Goal: Browse casually: Explore the website without a specific task or goal

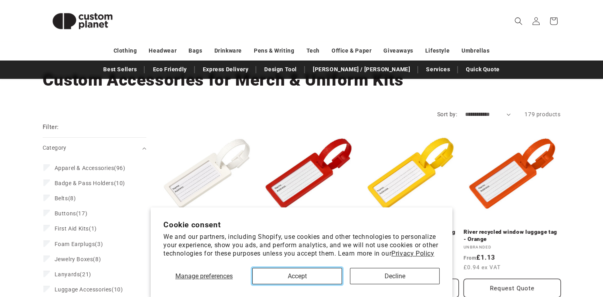
click at [331, 278] on button "Accept" at bounding box center [297, 276] width 90 height 16
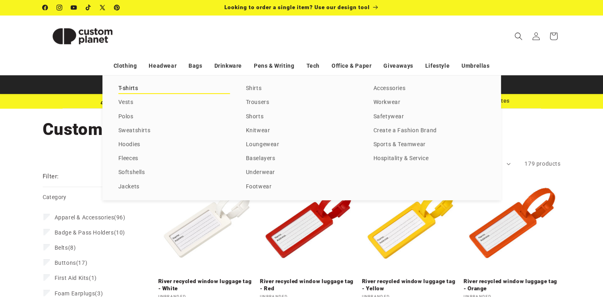
click at [138, 88] on link "T-shirts" at bounding box center [174, 88] width 112 height 11
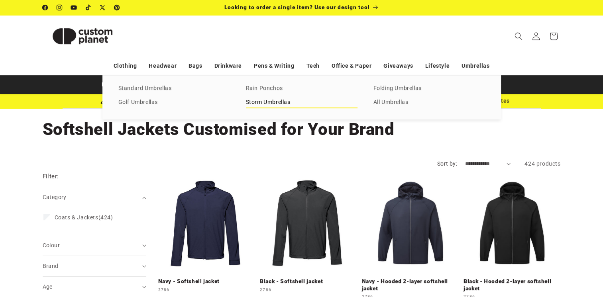
click at [287, 98] on link "Storm Umbrellas" at bounding box center [302, 102] width 112 height 11
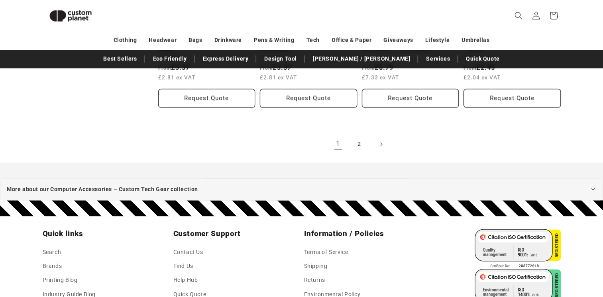
scroll to position [972, 0]
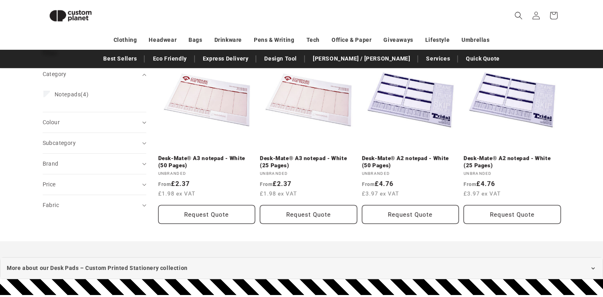
scroll to position [108, 0]
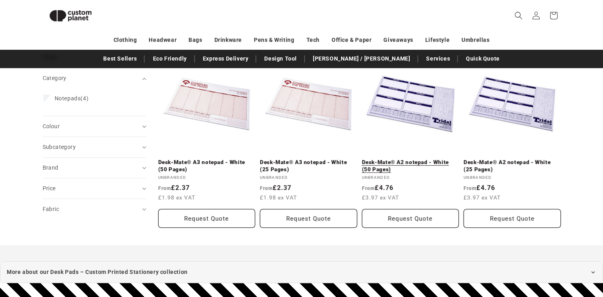
click at [429, 159] on link "Desk-Mate® A2 notepad - White (50 Pages)" at bounding box center [410, 166] width 97 height 14
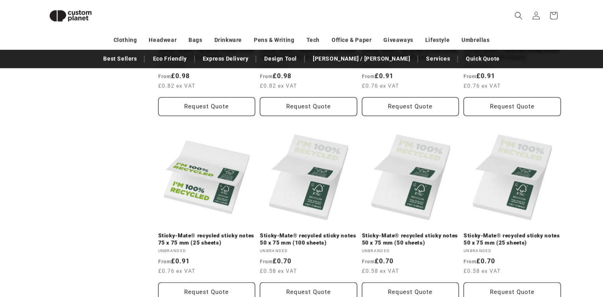
scroll to position [599, 0]
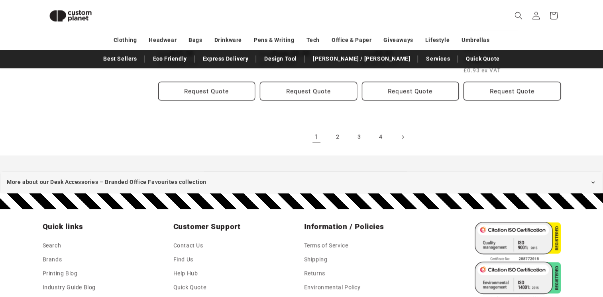
scroll to position [986, 0]
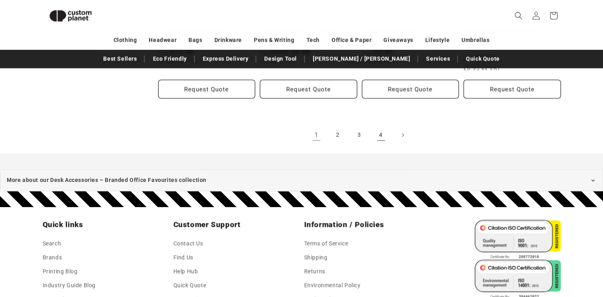
click at [384, 127] on link "4" at bounding box center [381, 135] width 18 height 18
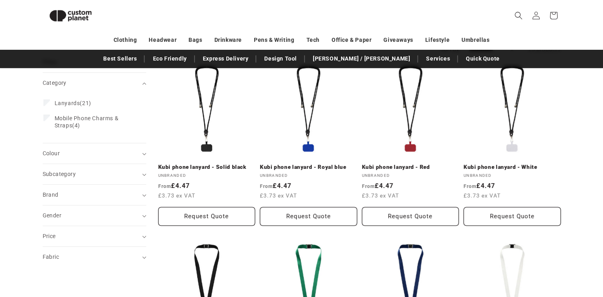
scroll to position [102, 0]
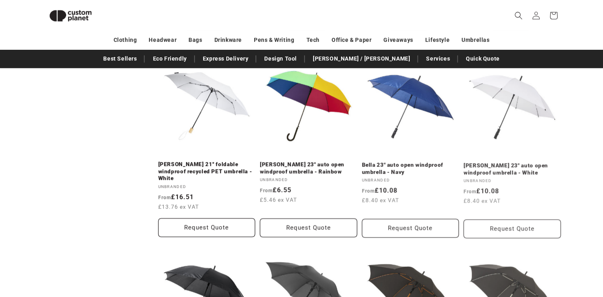
scroll to position [282, 0]
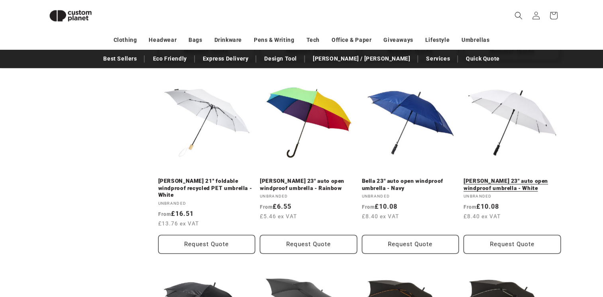
click at [494, 182] on link "Bella 23" auto open windproof umbrella - White" at bounding box center [511, 185] width 97 height 14
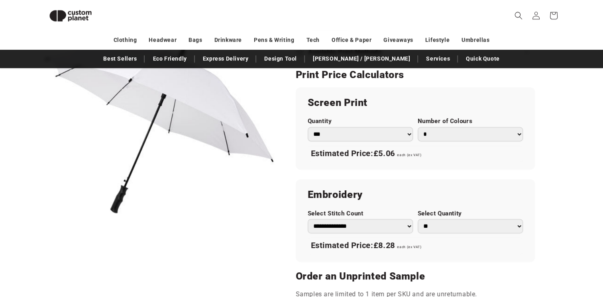
scroll to position [461, 0]
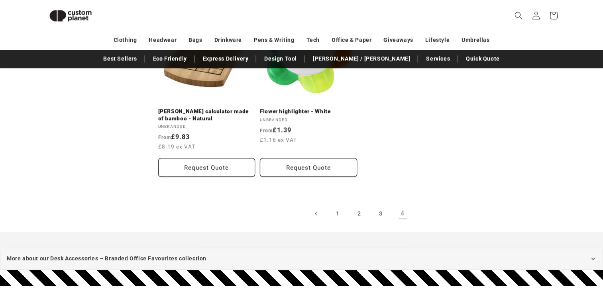
scroll to position [530, 0]
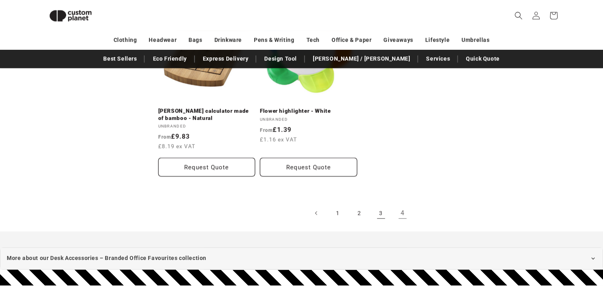
click at [380, 211] on link "3" at bounding box center [381, 213] width 18 height 18
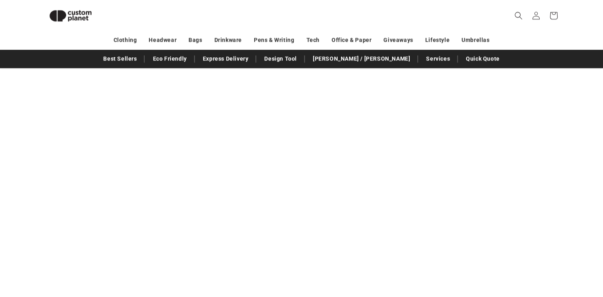
scroll to position [847, 0]
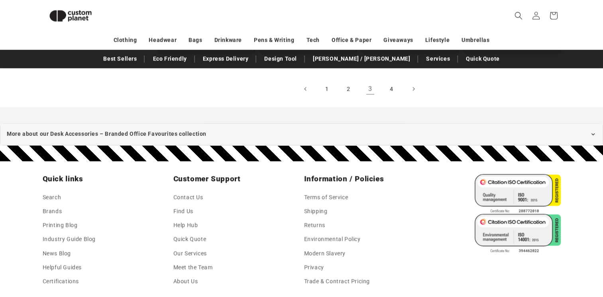
scroll to position [1112, 0]
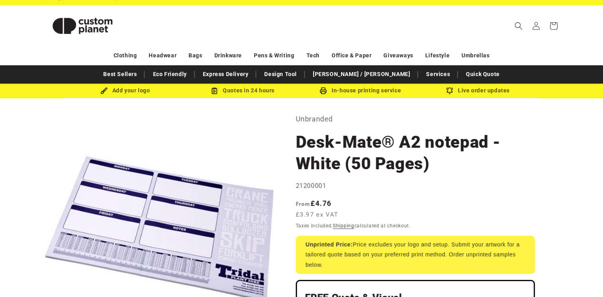
scroll to position [11, 0]
